Goal: Task Accomplishment & Management: Use online tool/utility

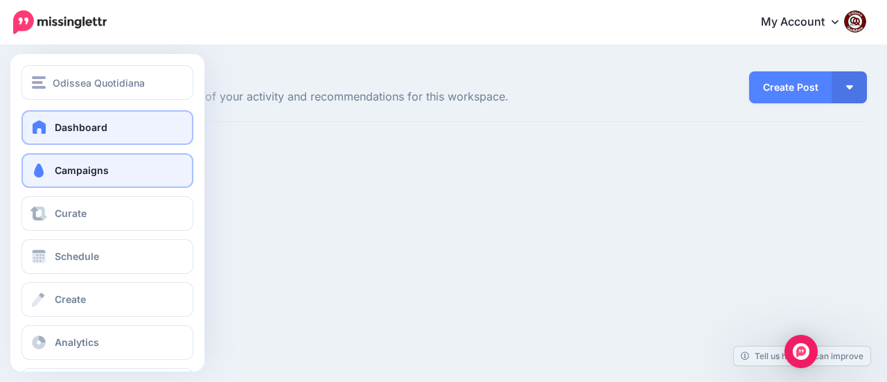
click at [96, 177] on link "Campaigns" at bounding box center [107, 170] width 172 height 35
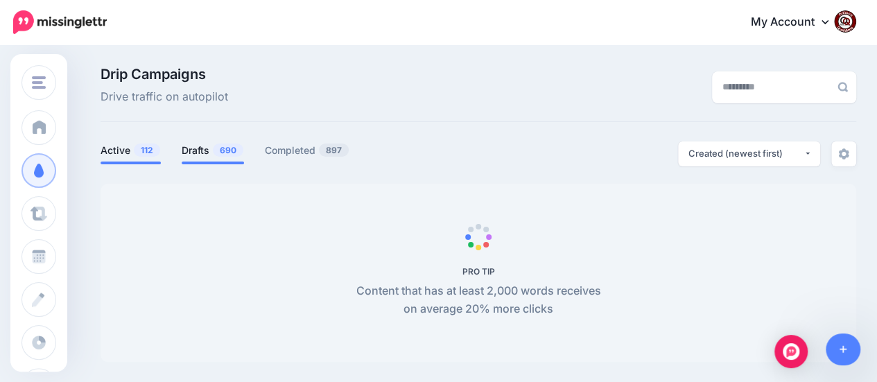
click at [204, 146] on link "Drafts 690" at bounding box center [213, 150] width 62 height 17
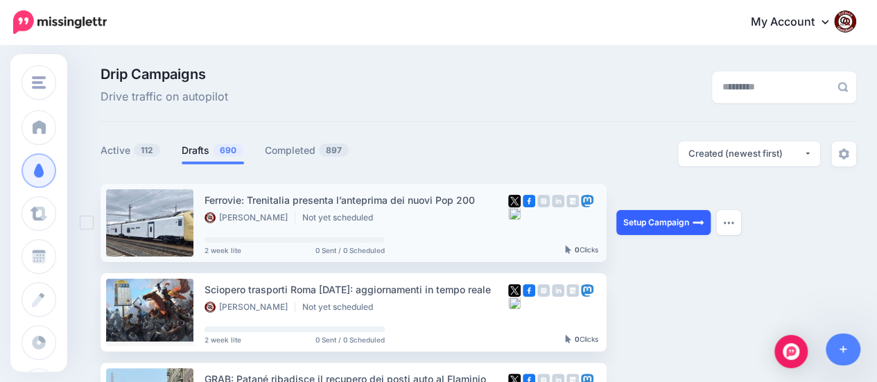
click at [658, 220] on link "Setup Campaign" at bounding box center [663, 222] width 94 height 25
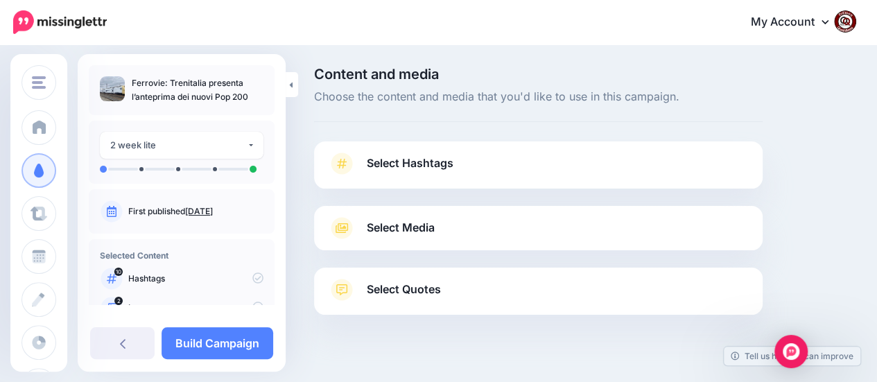
click at [448, 156] on span "Select Hashtags" at bounding box center [410, 163] width 87 height 19
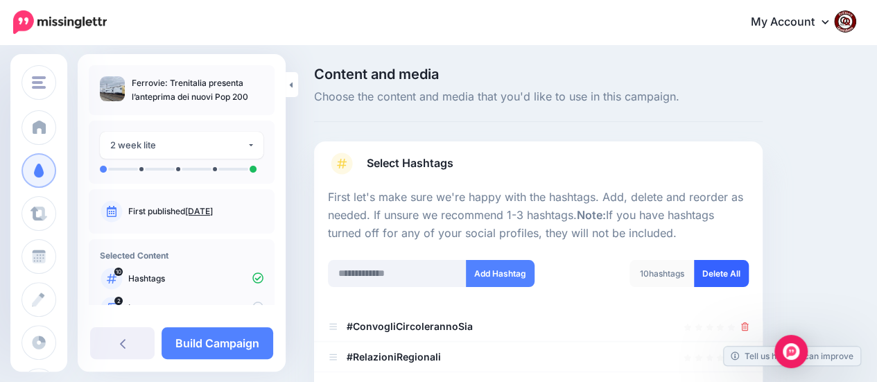
click at [733, 276] on link "Delete All" at bounding box center [721, 273] width 55 height 27
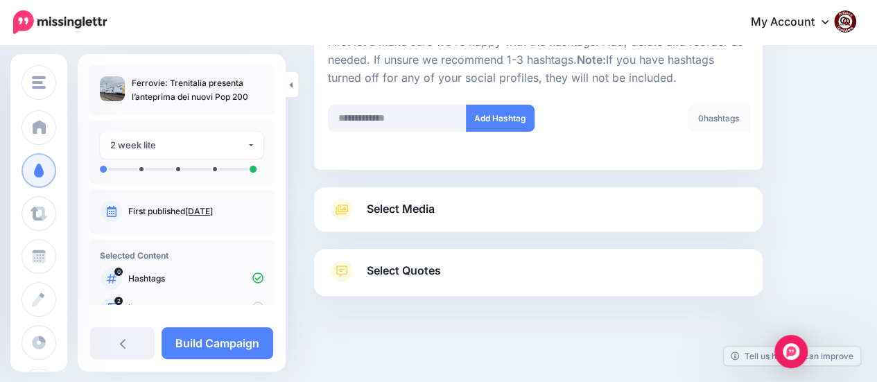
scroll to position [159, 0]
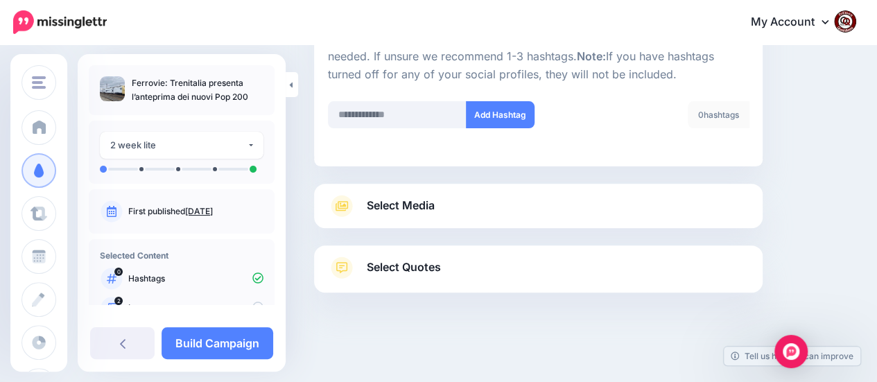
click at [386, 204] on span "Select Media" at bounding box center [401, 205] width 68 height 19
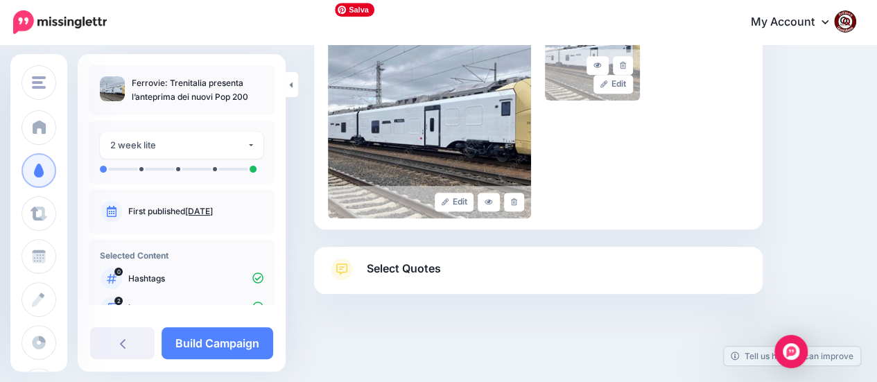
scroll to position [384, 0]
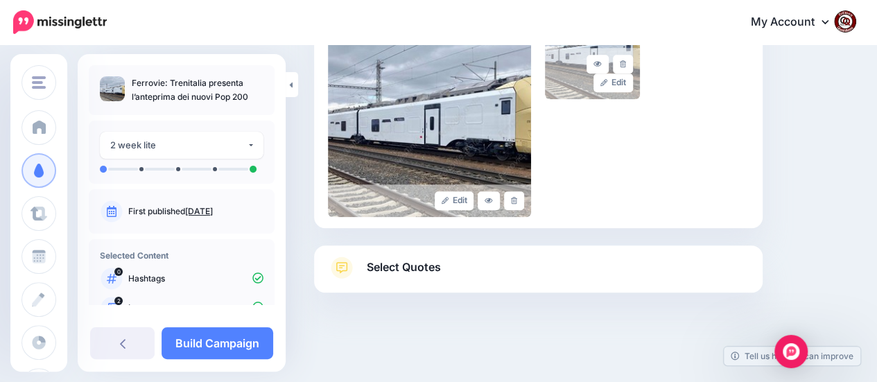
click at [402, 271] on span "Select Quotes" at bounding box center [404, 267] width 74 height 19
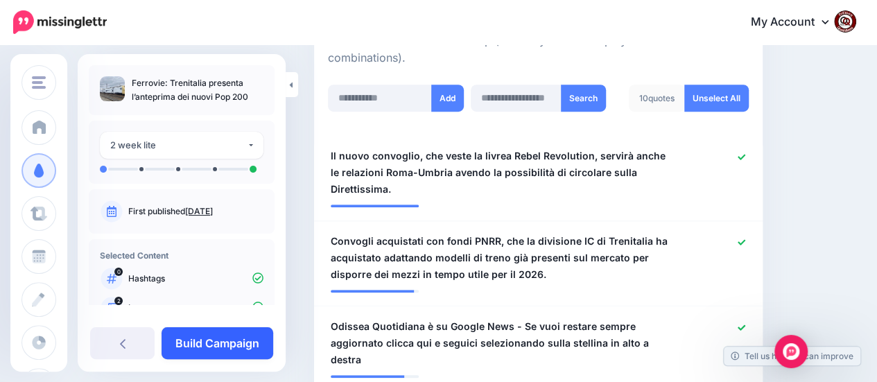
click at [241, 338] on link "Build Campaign" at bounding box center [217, 343] width 112 height 32
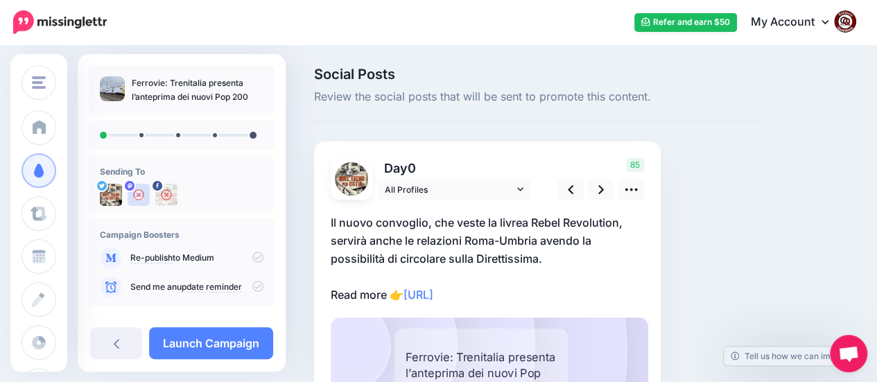
click at [532, 293] on p "Il nuovo convoglio, che veste la livrea Rebel Revolution, servirà anche le rela…" at bounding box center [487, 258] width 313 height 90
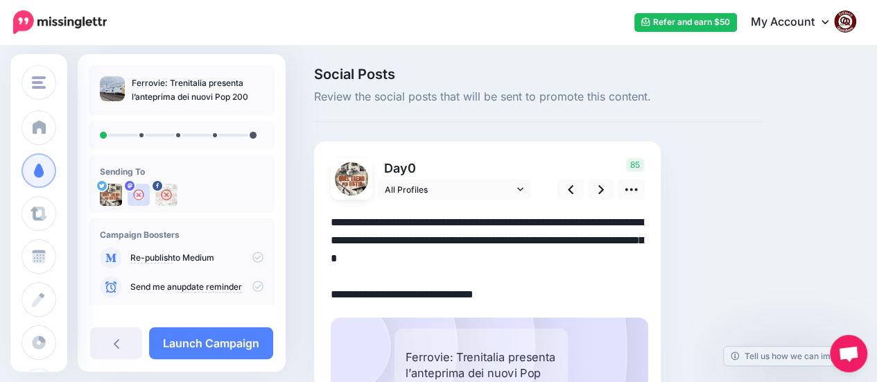
drag, startPoint x: 529, startPoint y: 294, endPoint x: 319, endPoint y: 202, distance: 228.4
click at [319, 202] on div "Day 0 All Profiles" at bounding box center [487, 316] width 346 height 351
paste textarea "**********"
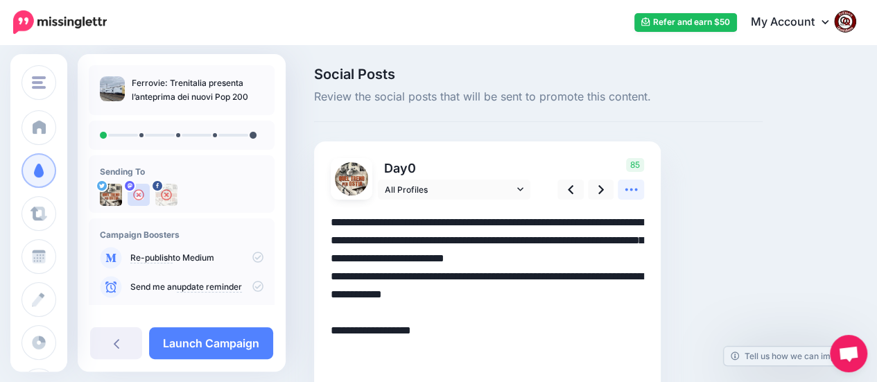
click at [637, 186] on icon at bounding box center [631, 189] width 15 height 15
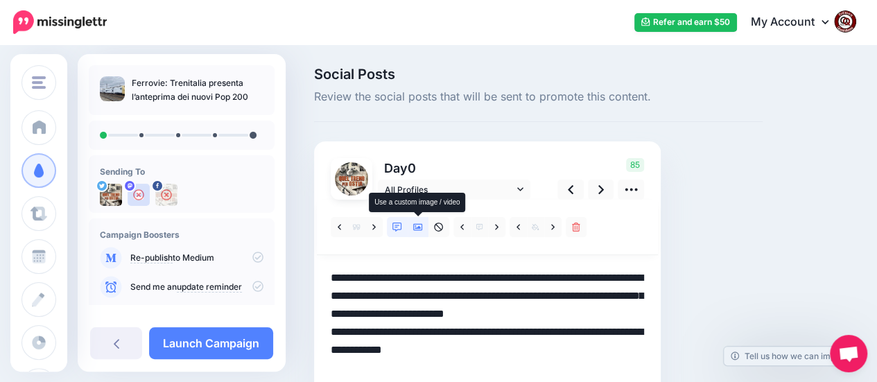
click at [423, 227] on link at bounding box center [417, 227] width 21 height 20
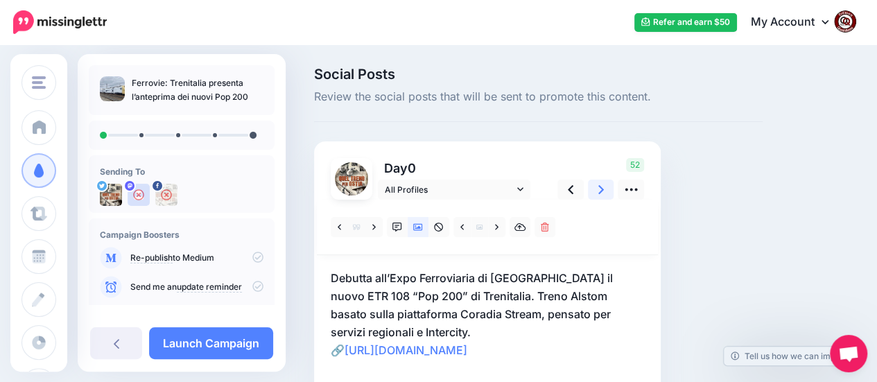
click at [597, 187] on link at bounding box center [601, 189] width 26 height 20
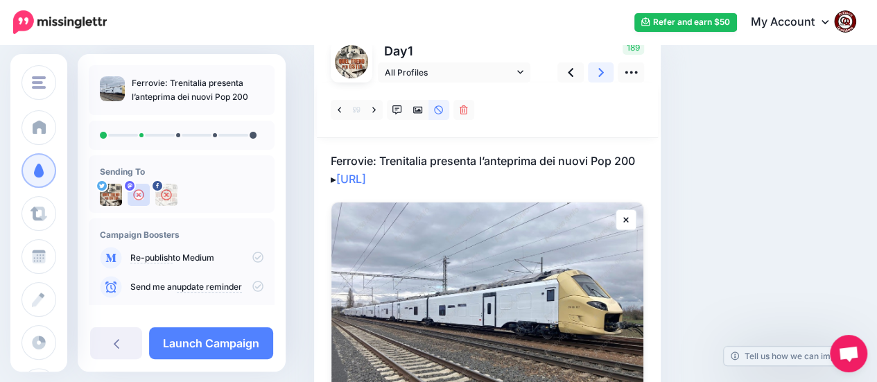
scroll to position [139, 0]
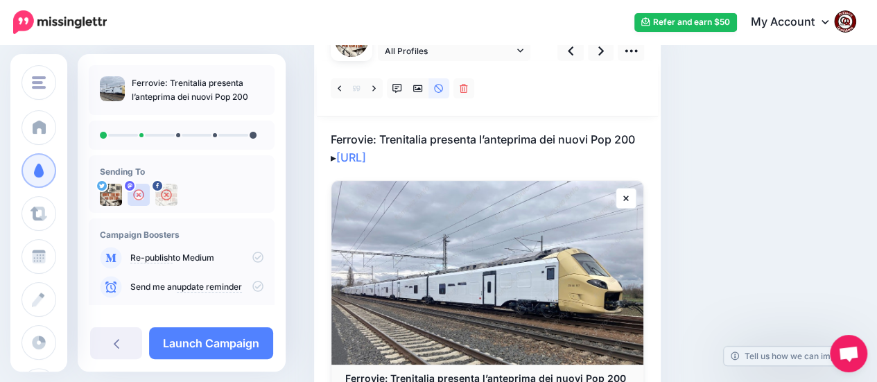
click at [458, 159] on p "Ferrovie: Trenitalia presenta l’anteprima dei nuovi Pop 200 ▸ https://lttr.ai/A…" at bounding box center [487, 148] width 313 height 36
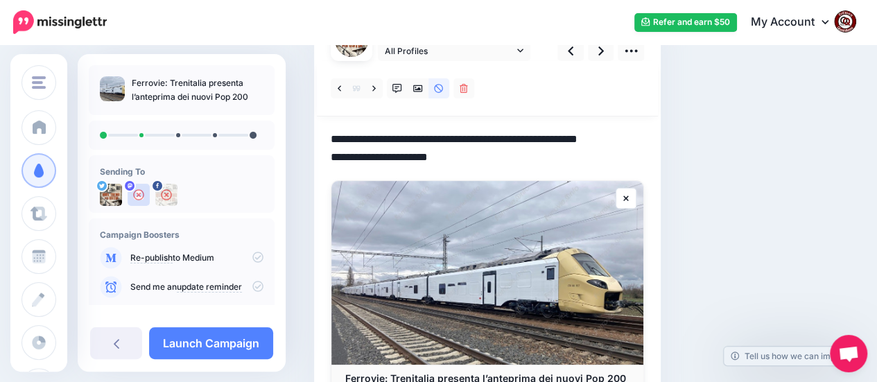
drag, startPoint x: 458, startPoint y: 159, endPoint x: 331, endPoint y: 137, distance: 128.6
click at [330, 137] on div "Day 1 All Profiles" at bounding box center [487, 212] width 346 height 419
paste textarea "**********"
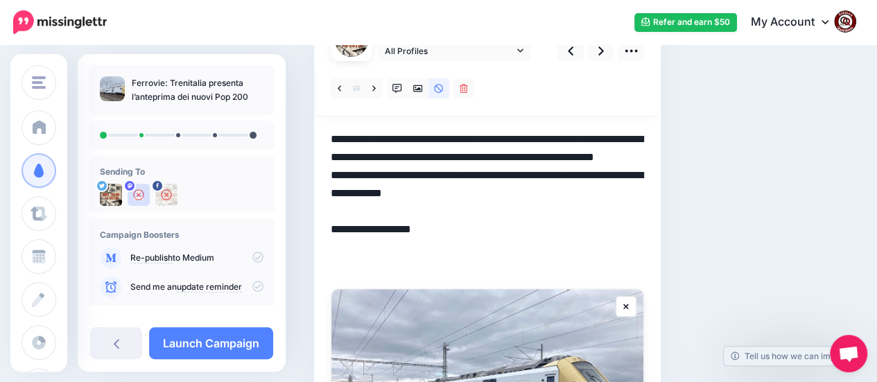
click at [489, 170] on textarea "**********" at bounding box center [487, 202] width 313 height 144
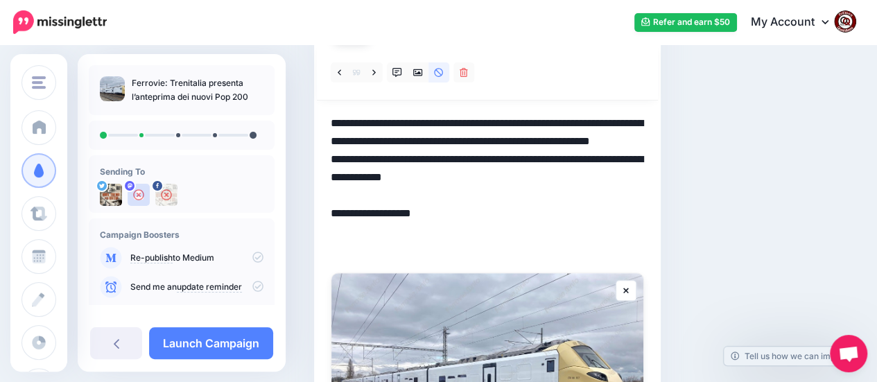
scroll to position [71, 0]
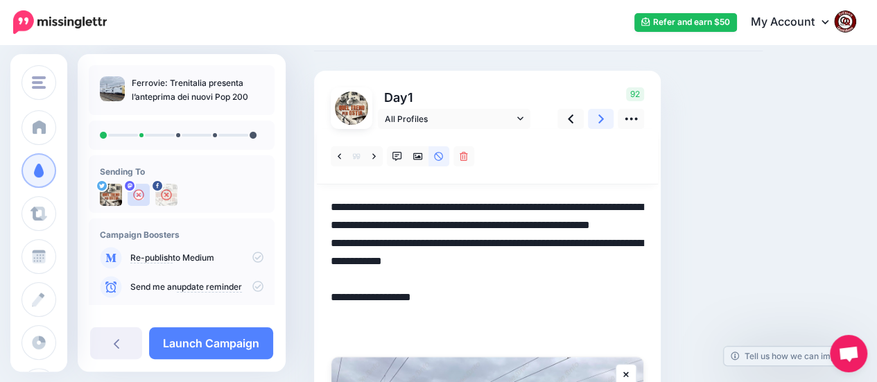
click at [597, 121] on link at bounding box center [601, 119] width 26 height 20
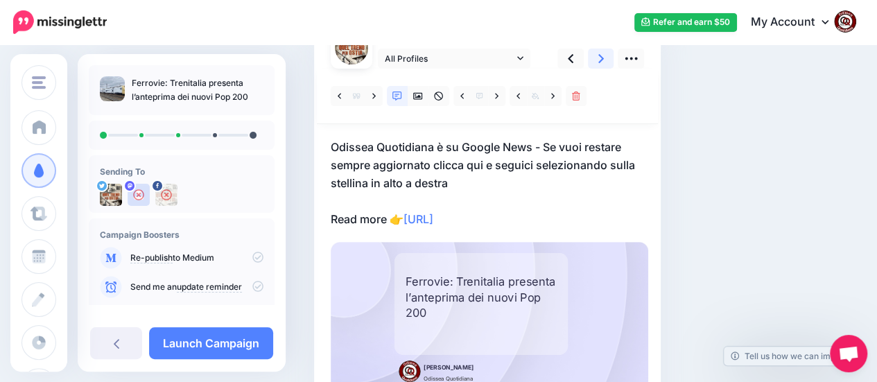
scroll to position [140, 0]
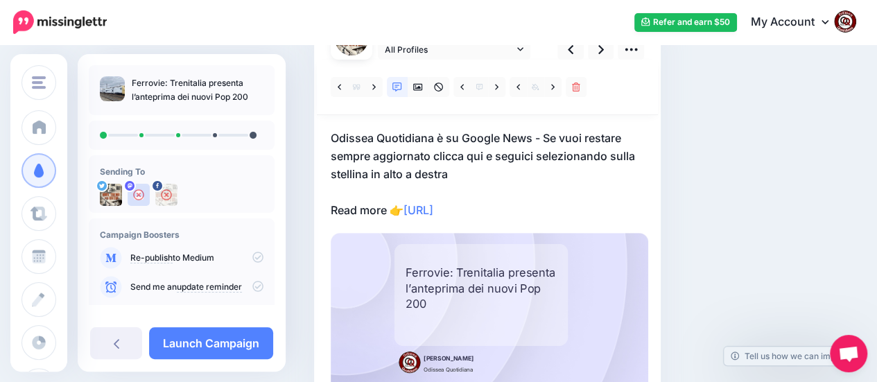
click at [531, 211] on p "Odissea Quotidiana è su Google News - Se vuoi restare sempre aggiornato clicca …" at bounding box center [487, 174] width 313 height 90
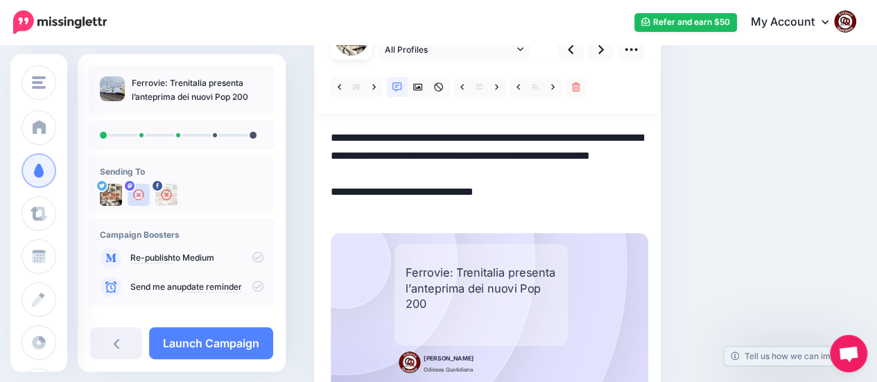
drag, startPoint x: 530, startPoint y: 211, endPoint x: 299, endPoint y: 142, distance: 241.4
click at [299, 142] on div "Social Posts Review the social posts that will be sent to promote this content.…" at bounding box center [438, 188] width 877 height 564
paste textarea "**********"
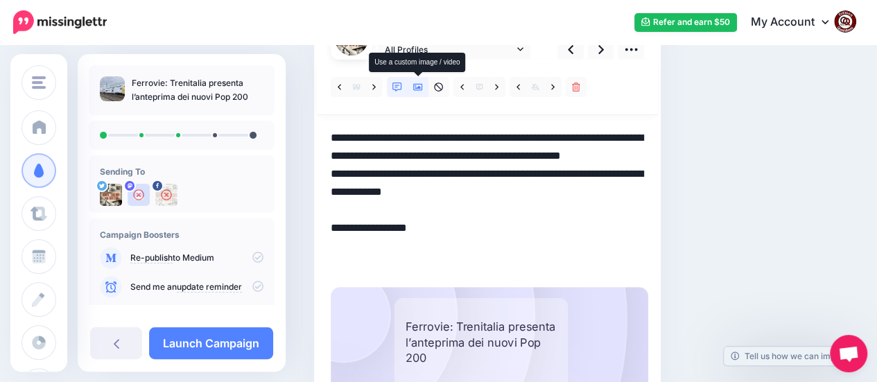
click at [420, 82] on icon at bounding box center [418, 87] width 10 height 10
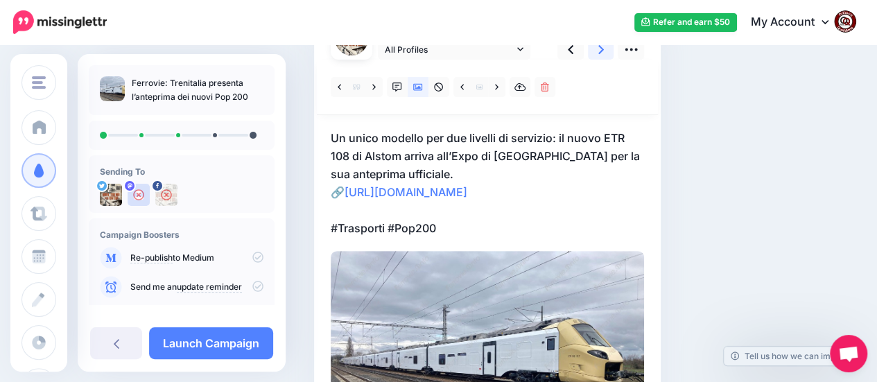
click at [603, 51] on link at bounding box center [601, 49] width 26 height 20
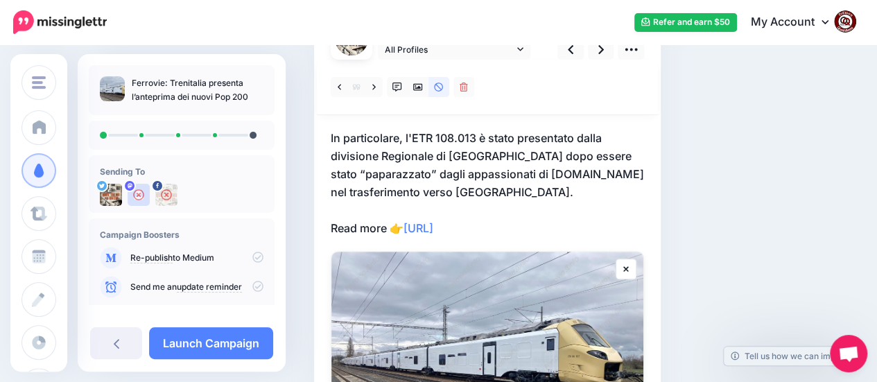
click at [545, 229] on p "In particolare, l'ETR 108.013 è stato presentato dalla divisione Regionale di T…" at bounding box center [487, 183] width 313 height 108
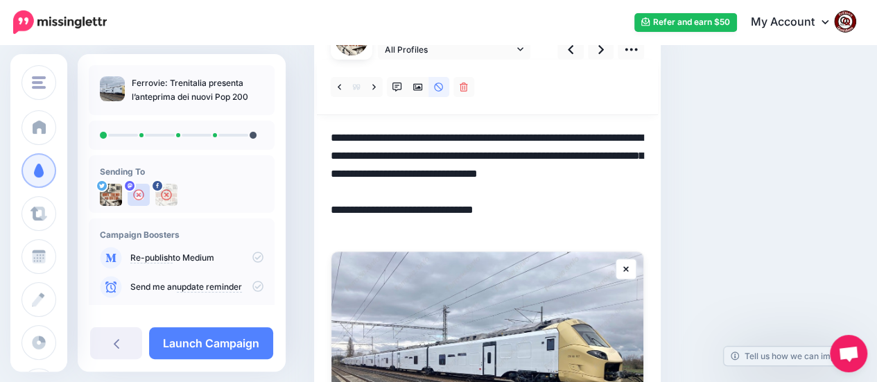
drag, startPoint x: 539, startPoint y: 231, endPoint x: 317, endPoint y: 132, distance: 243.5
click at [317, 132] on div "Day 10 All Profiles" at bounding box center [487, 246] width 346 height 491
paste textarea "**********"
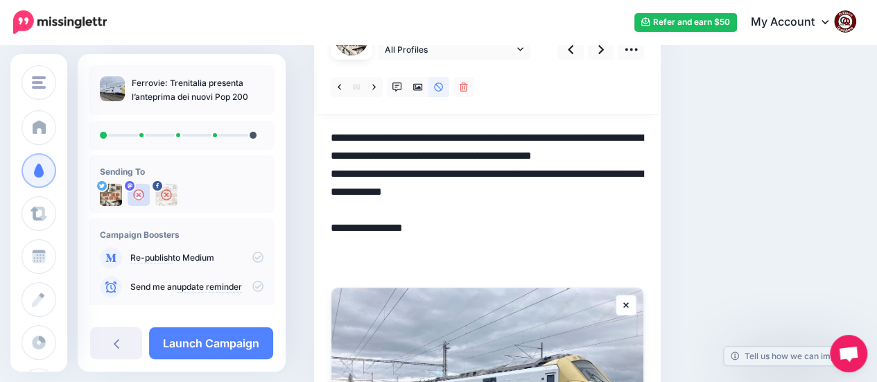
click at [419, 174] on textarea "**********" at bounding box center [487, 201] width 313 height 144
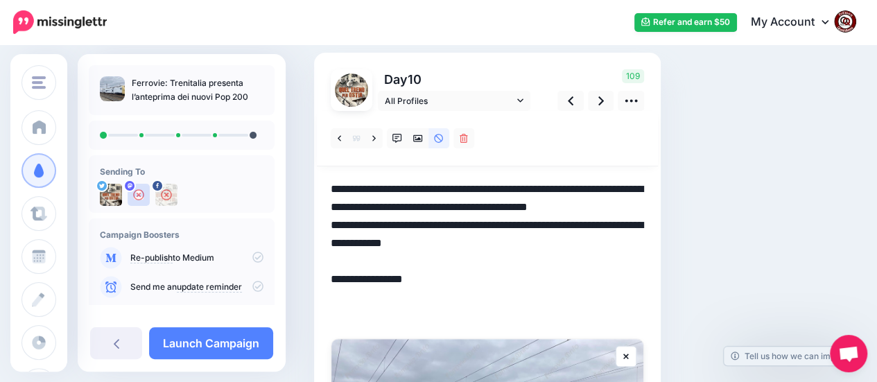
scroll to position [71, 0]
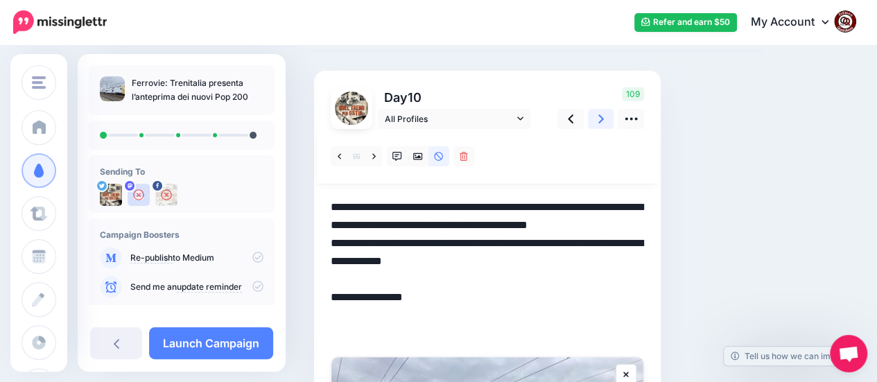
click at [604, 119] on link at bounding box center [601, 119] width 26 height 20
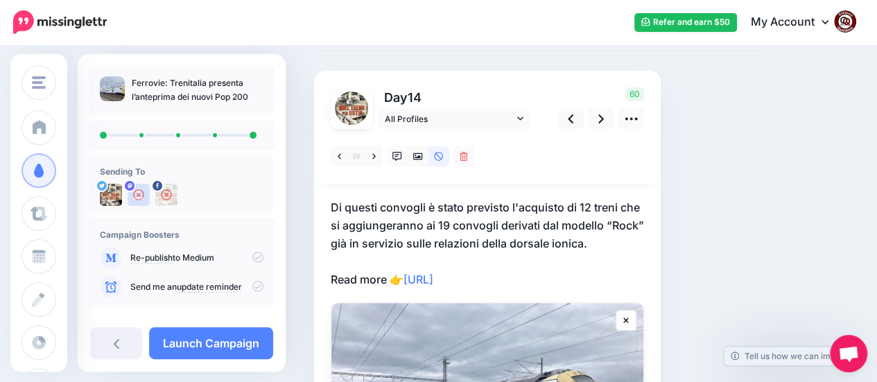
click at [525, 279] on p "Di questi convogli è stato previsto l'acquisto di 12 treni che si aggiungeranno…" at bounding box center [487, 243] width 313 height 90
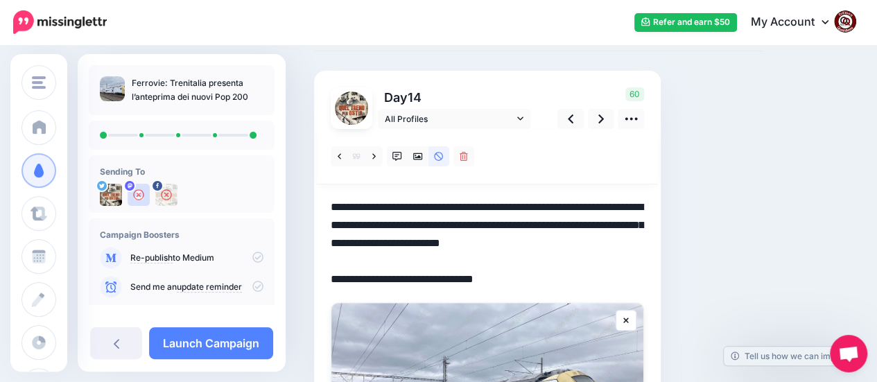
drag, startPoint x: 518, startPoint y: 281, endPoint x: 304, endPoint y: 202, distance: 228.0
click at [304, 202] on div "Social Posts Review the social posts that will be sent to promote this content.…" at bounding box center [538, 291] width 469 height 588
paste textarea "**********"
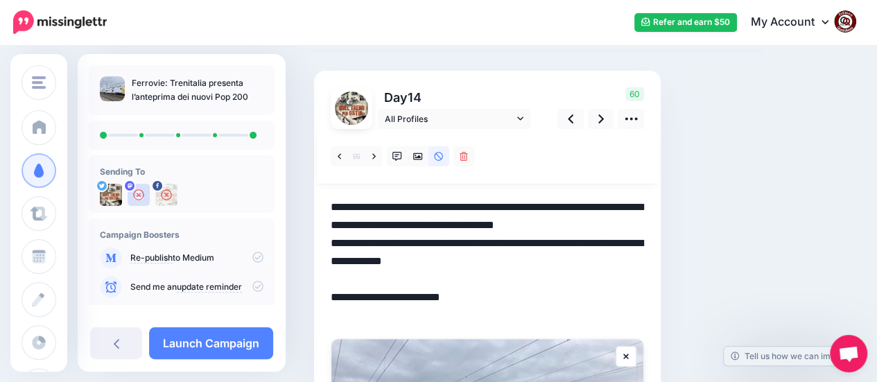
click at [604, 221] on textarea "**********" at bounding box center [487, 261] width 313 height 126
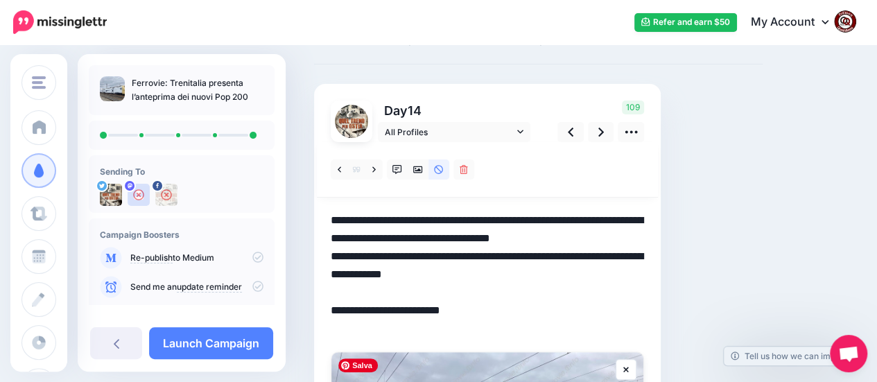
scroll to position [53, 0]
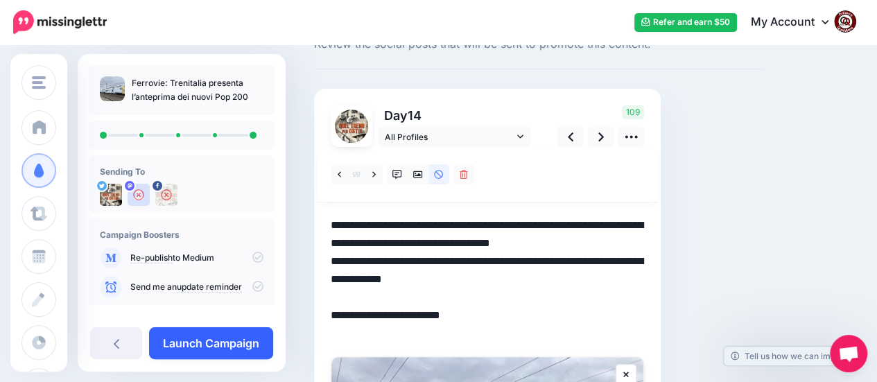
type textarea "**********"
click at [204, 342] on link "Launch Campaign" at bounding box center [211, 343] width 124 height 32
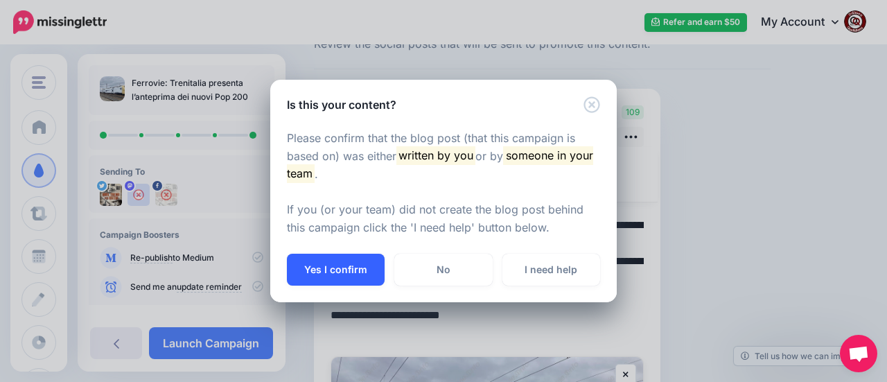
click at [335, 264] on button "Yes I confirm" at bounding box center [336, 270] width 98 height 32
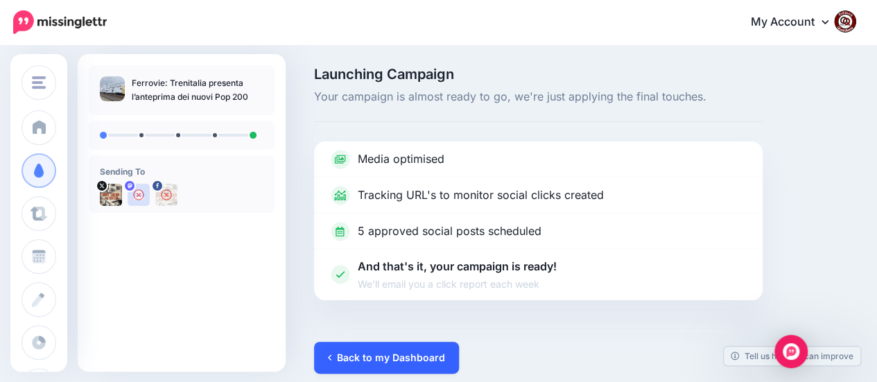
click at [377, 360] on link "Back to my Dashboard" at bounding box center [386, 358] width 145 height 32
